Goal: Information Seeking & Learning: Learn about a topic

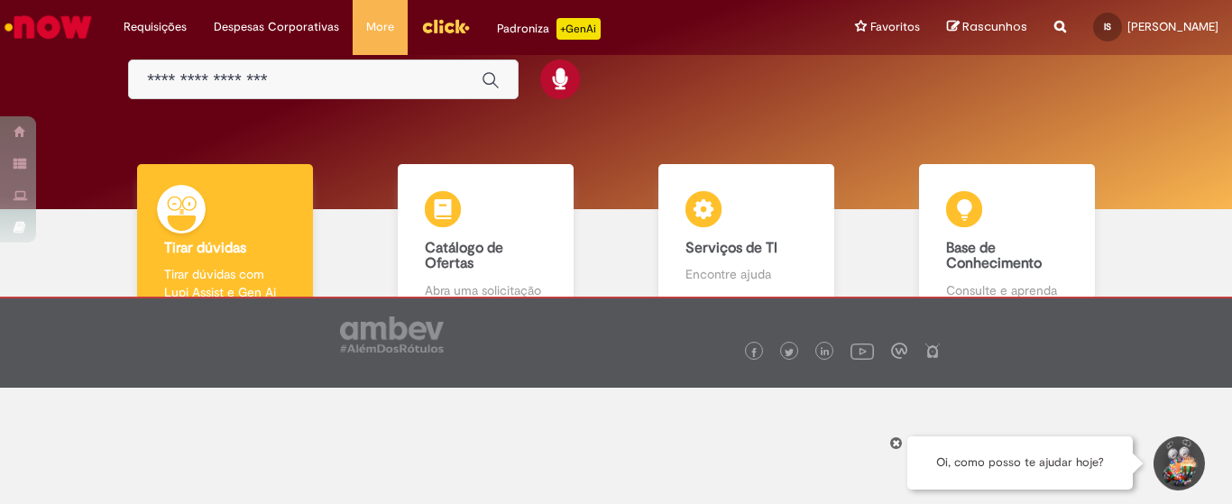
scroll to position [115, 0]
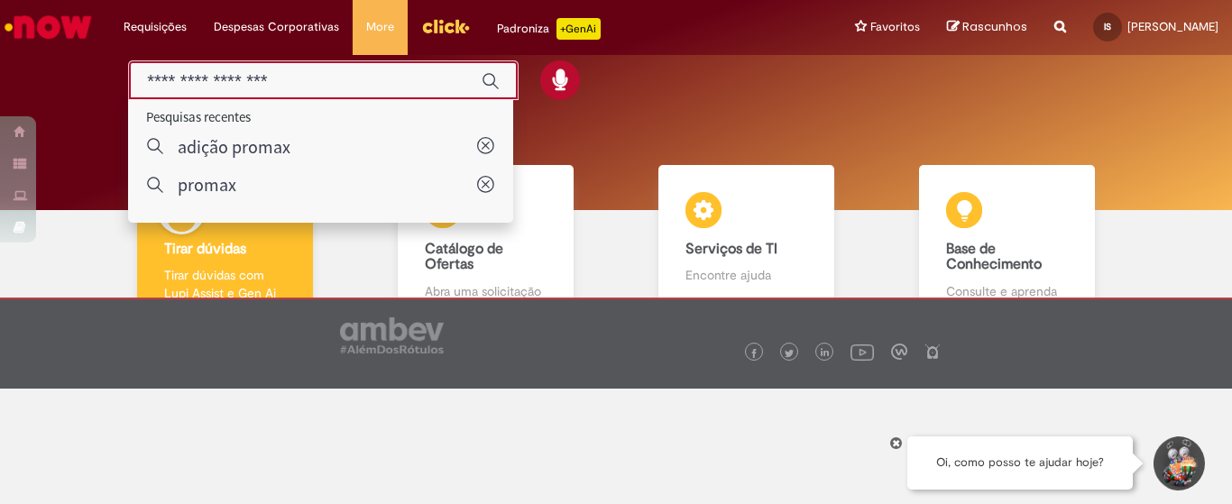
click at [327, 83] on input "Basta digitar aqui" at bounding box center [305, 81] width 317 height 21
type input "*"
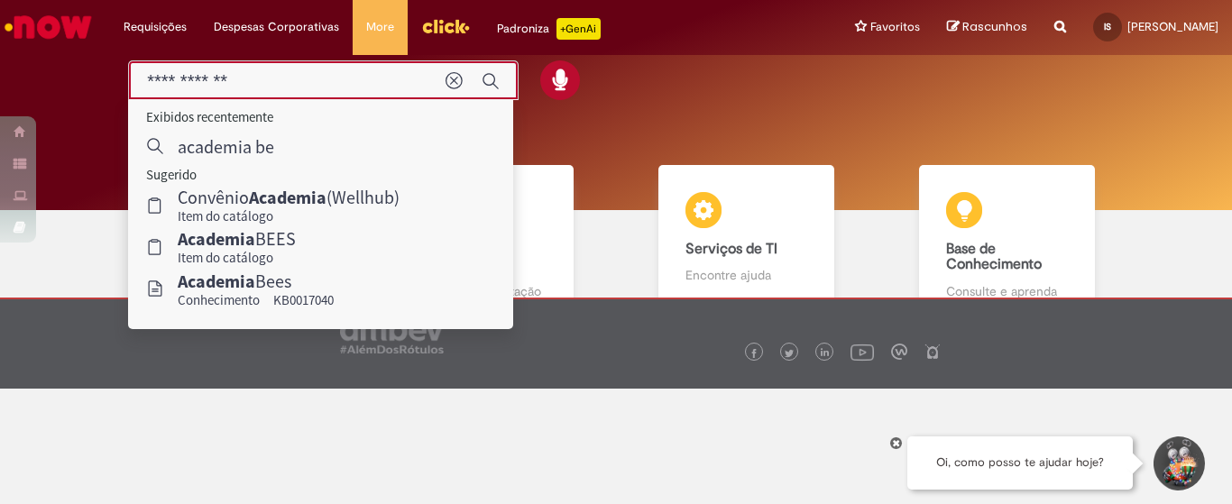
type input "**********"
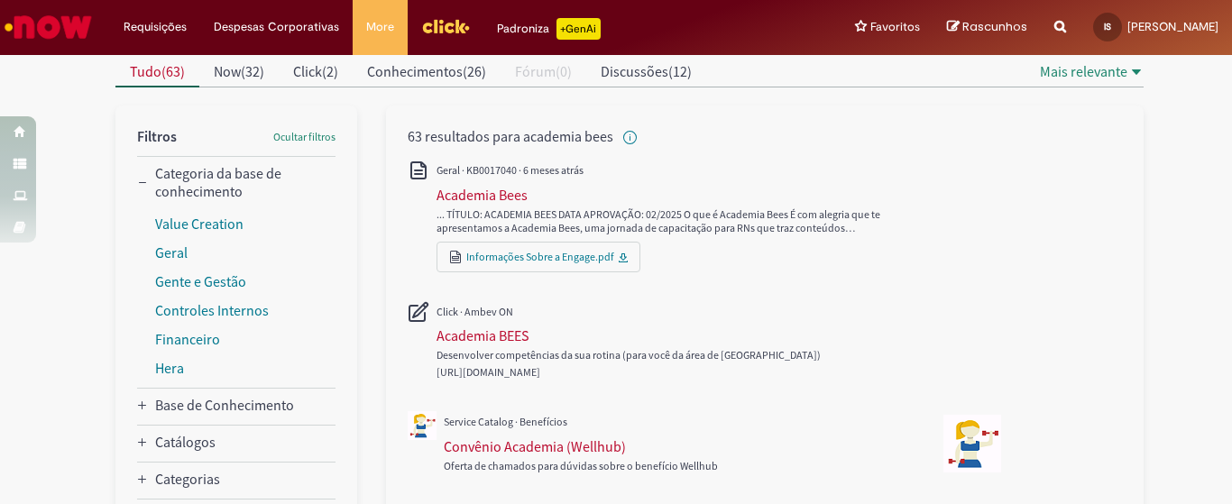
scroll to position [176, 0]
click at [483, 332] on div "Academia BEES" at bounding box center [482, 335] width 93 height 18
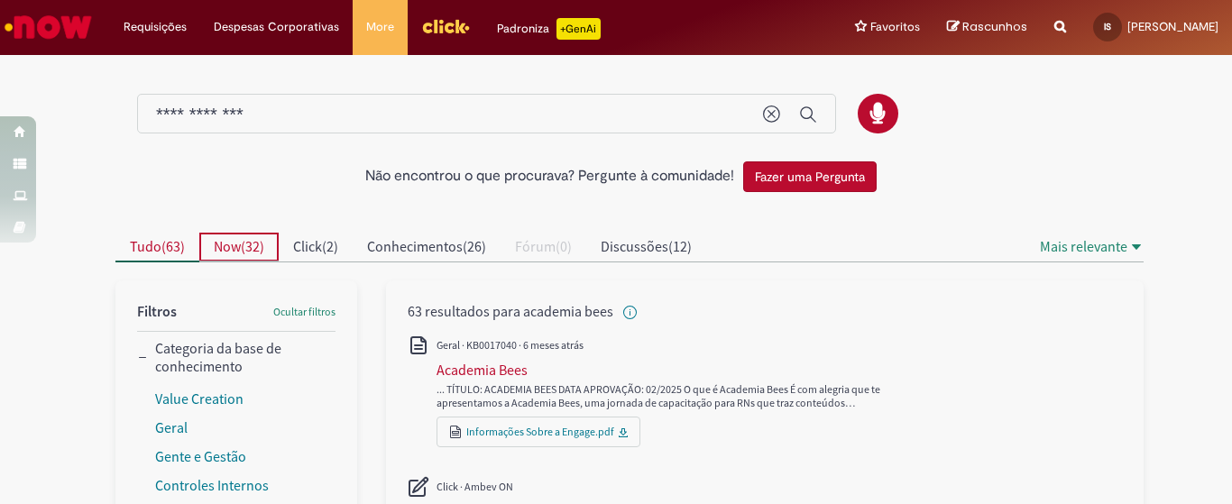
click at [226, 248] on span "Now" at bounding box center [227, 246] width 27 height 18
